Goal: Task Accomplishment & Management: Manage account settings

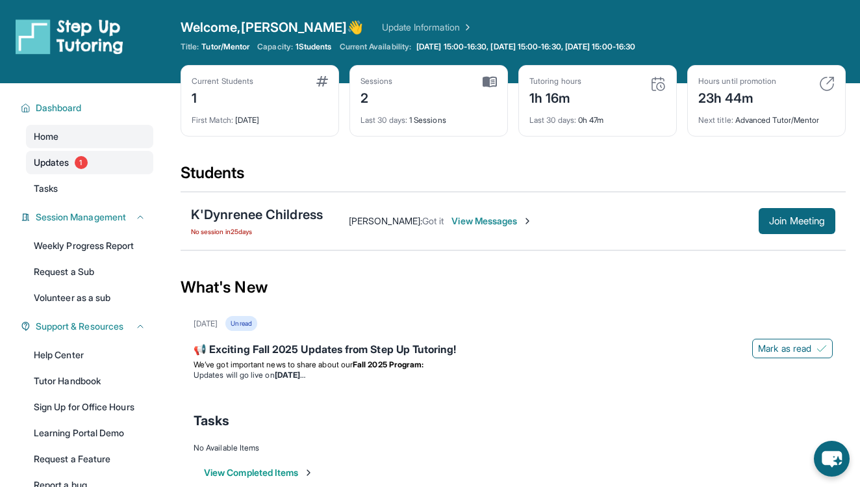
click at [83, 160] on span "1" at bounding box center [81, 162] width 13 height 13
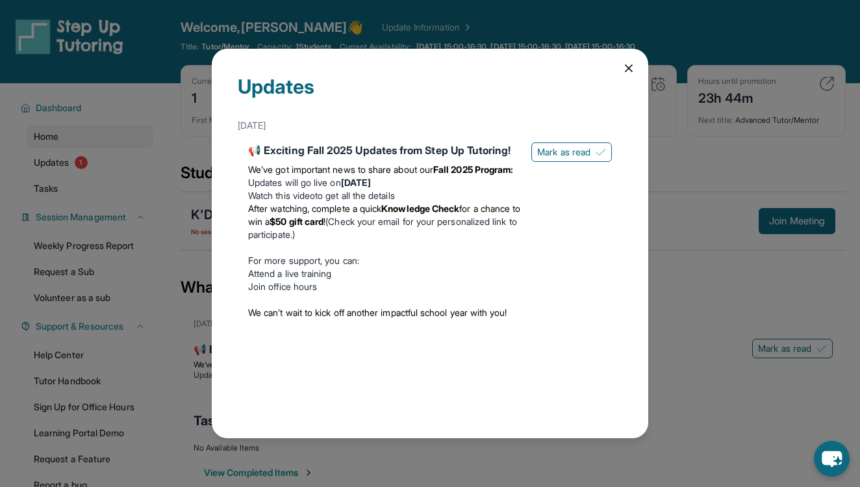
click at [627, 66] on icon at bounding box center [629, 68] width 6 height 6
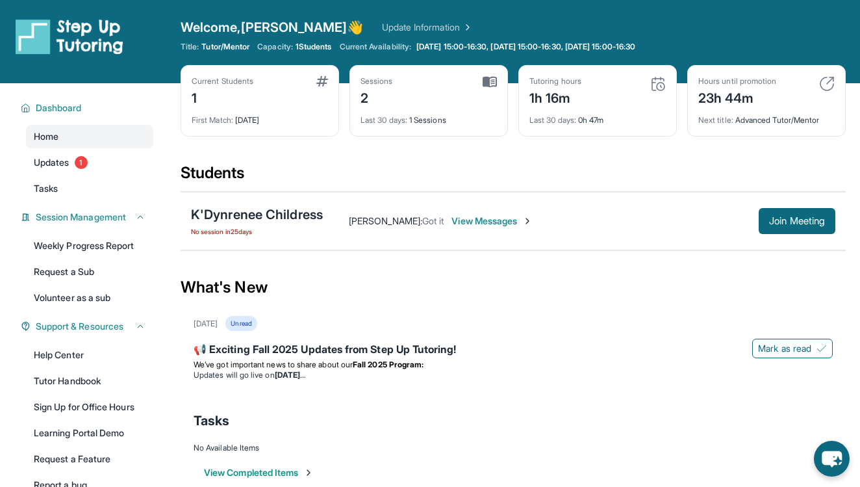
click at [541, 107] on div "1h 16m" at bounding box center [556, 96] width 52 height 21
